Goal: Download file/media

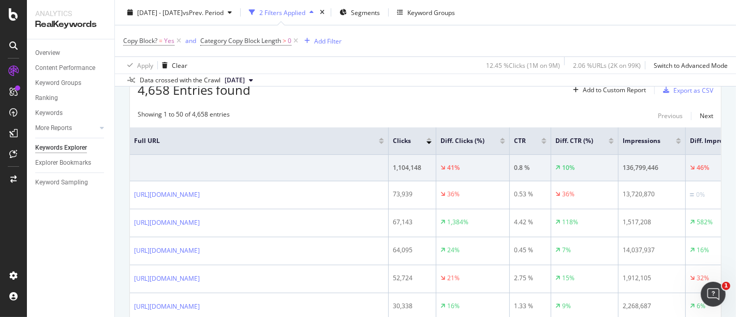
scroll to position [115, 0]
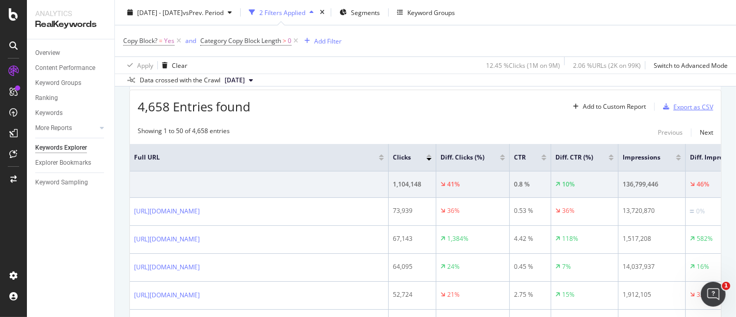
click at [673, 105] on div "Export as CSV" at bounding box center [693, 106] width 40 height 9
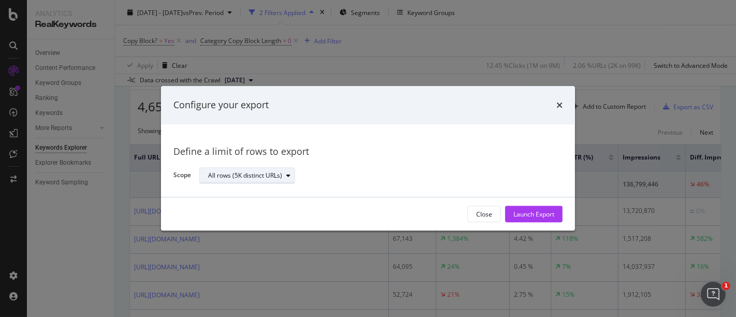
click at [248, 176] on div "All rows (5K distinct URLs)" at bounding box center [245, 175] width 74 height 6
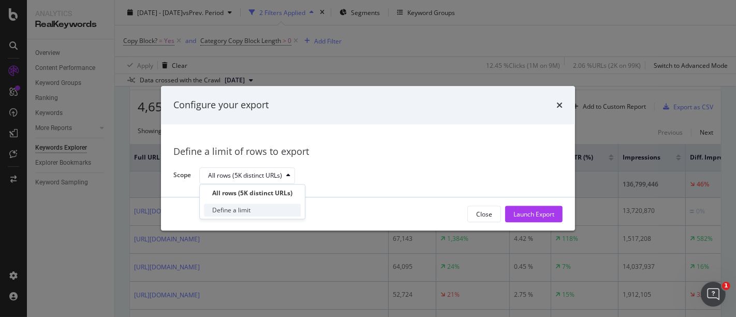
click at [245, 210] on div "Define a limit" at bounding box center [231, 210] width 38 height 9
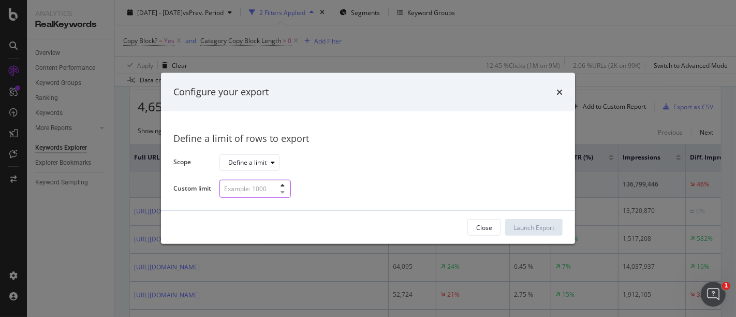
click at [236, 186] on input "modal" at bounding box center [254, 189] width 71 height 18
click at [234, 191] on input "modal" at bounding box center [254, 189] width 71 height 18
click at [244, 165] on div "Define a limit" at bounding box center [247, 162] width 38 height 6
click at [247, 181] on div "All rows (5K distinct URLs)" at bounding box center [270, 179] width 74 height 9
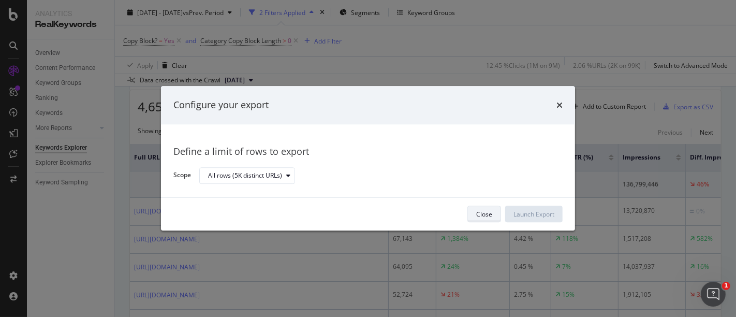
click at [486, 213] on div "Close" at bounding box center [484, 214] width 16 height 9
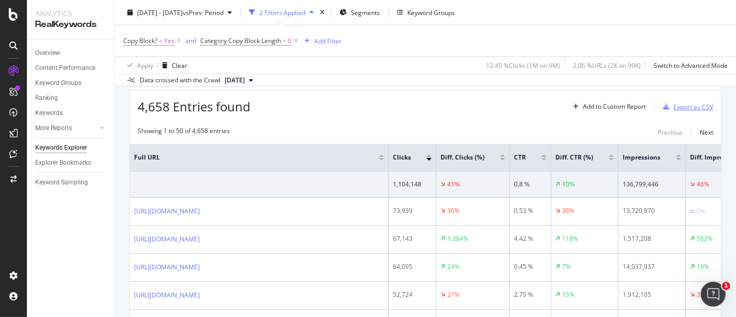
click at [675, 108] on div "Export as CSV" at bounding box center [693, 106] width 40 height 9
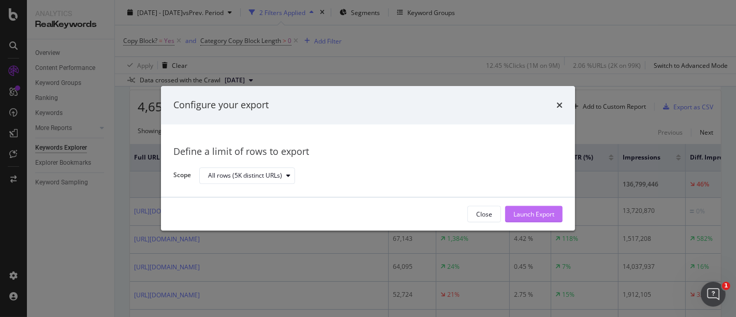
click at [518, 213] on div "Launch Export" at bounding box center [533, 214] width 41 height 9
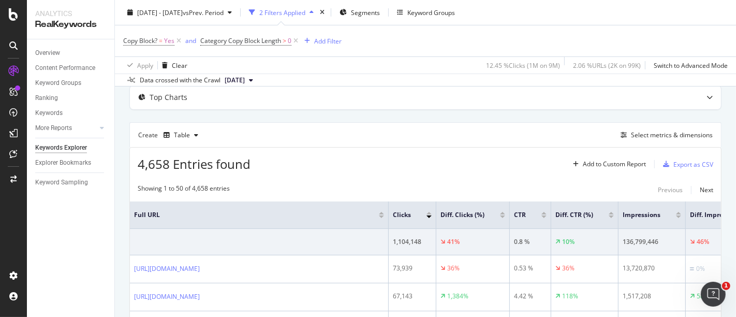
scroll to position [115, 0]
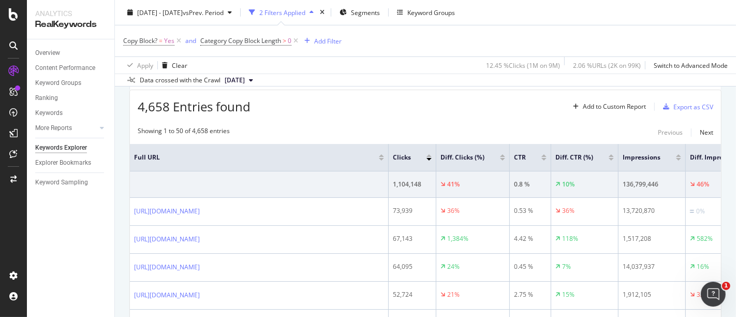
click at [389, 104] on div "4,658 Entries found Add to Custom Report Export as CSV" at bounding box center [425, 102] width 591 height 25
